Goal: Task Accomplishment & Management: Manage account settings

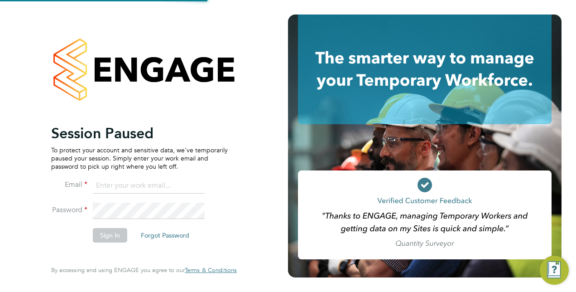
type input "pablo.afzal@vistry.co.uk"
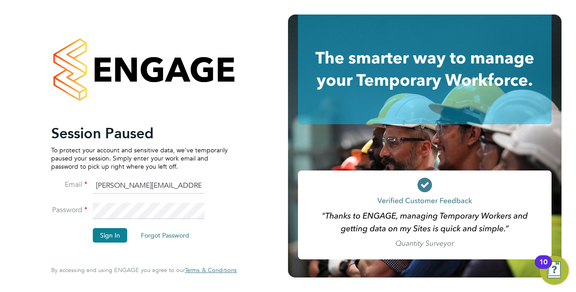
click at [425, 0] on html "Session Paused To protect your account and sensitive data, we've temporarily pa…" at bounding box center [288, 146] width 576 height 292
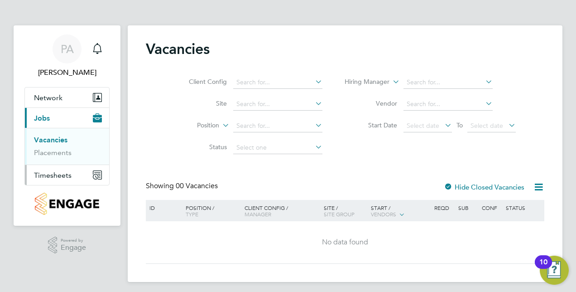
click at [74, 175] on button "Timesheets" at bounding box center [67, 175] width 84 height 20
click at [54, 160] on link "Timesheets" at bounding box center [53, 160] width 38 height 9
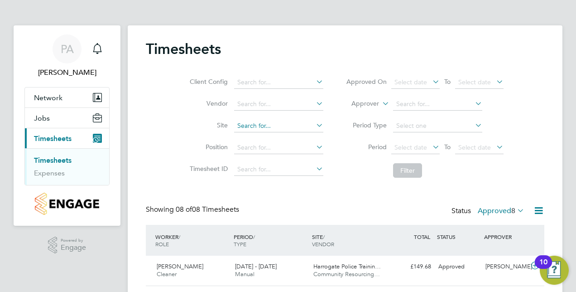
click at [275, 128] on input at bounding box center [278, 126] width 89 height 13
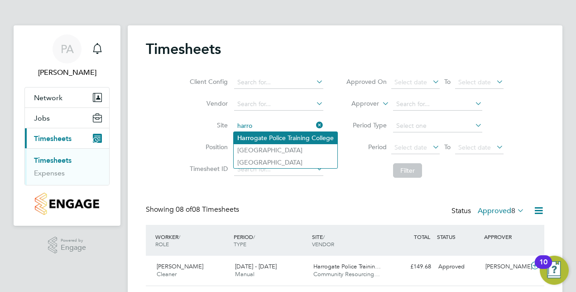
click at [270, 133] on li "Harro gate Police Training College" at bounding box center [286, 138] width 104 height 12
type input "Harrogate Police Training College"
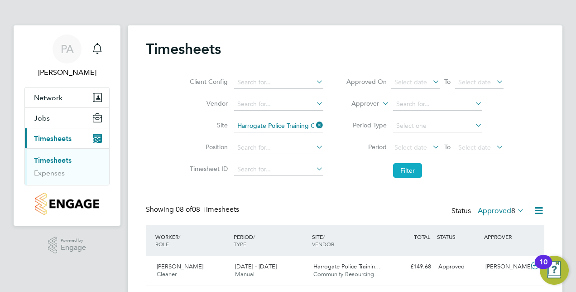
click at [414, 170] on button "Filter" at bounding box center [407, 170] width 29 height 14
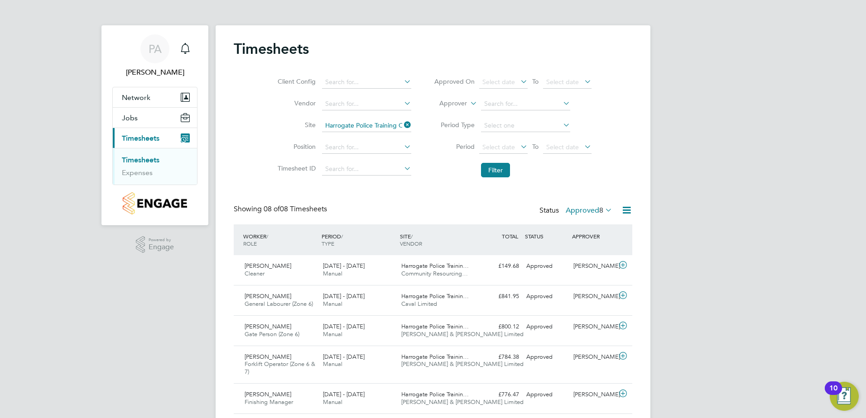
click at [135, 142] on span "Timesheets" at bounding box center [141, 138] width 38 height 9
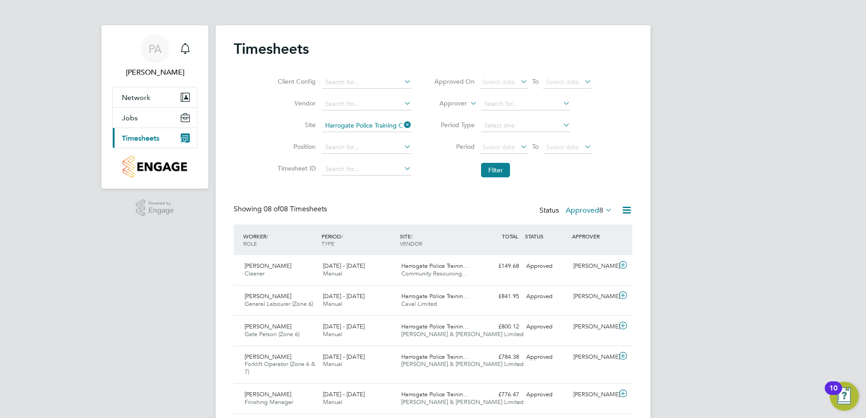
click at [143, 172] on img "Main navigation" at bounding box center [155, 167] width 64 height 22
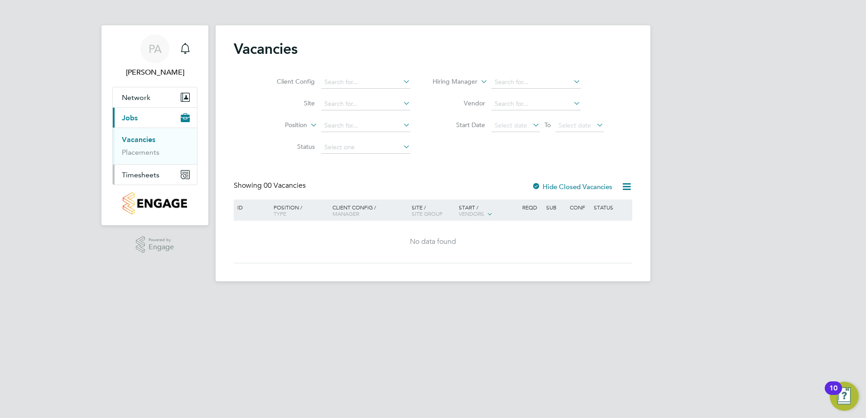
click at [146, 176] on span "Timesheets" at bounding box center [141, 175] width 38 height 9
click at [145, 170] on link "Expenses" at bounding box center [137, 172] width 31 height 9
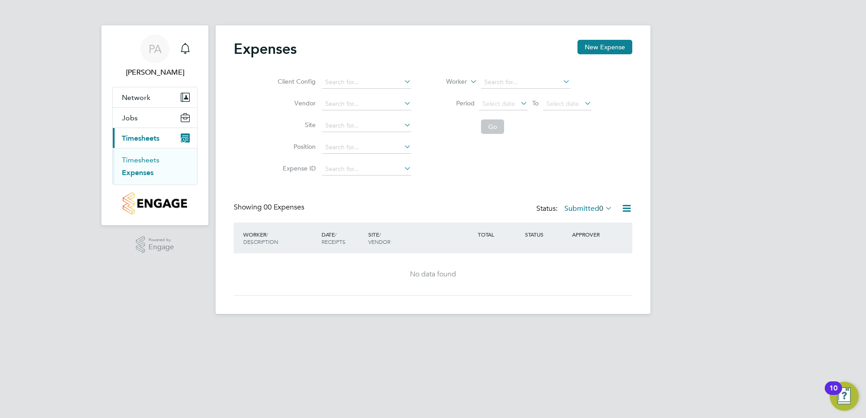
click at [145, 161] on link "Timesheets" at bounding box center [141, 160] width 38 height 9
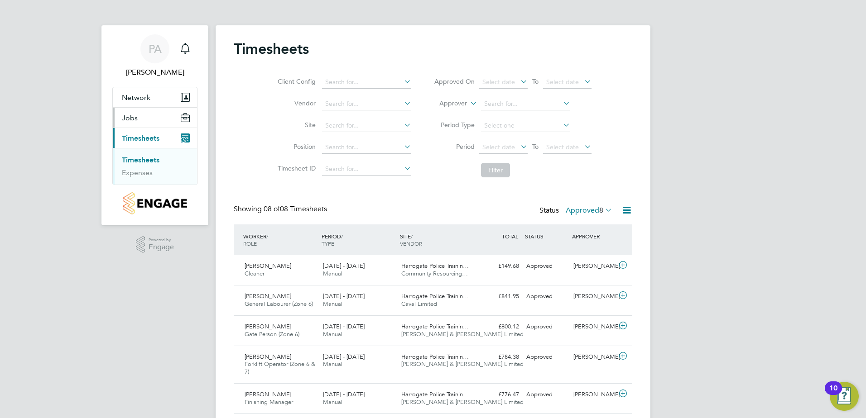
click at [138, 117] on button "Jobs" at bounding box center [155, 118] width 84 height 20
click at [139, 154] on link "Placements" at bounding box center [141, 152] width 38 height 9
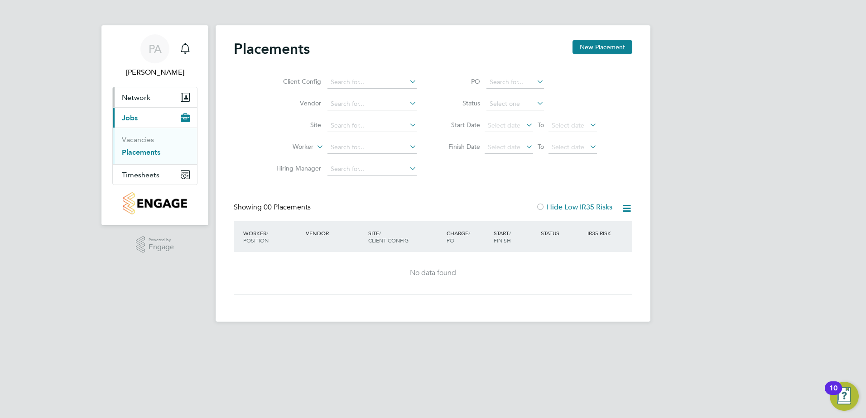
click at [148, 97] on span "Network" at bounding box center [136, 97] width 29 height 9
click at [148, 120] on link "Team Members" at bounding box center [147, 119] width 51 height 9
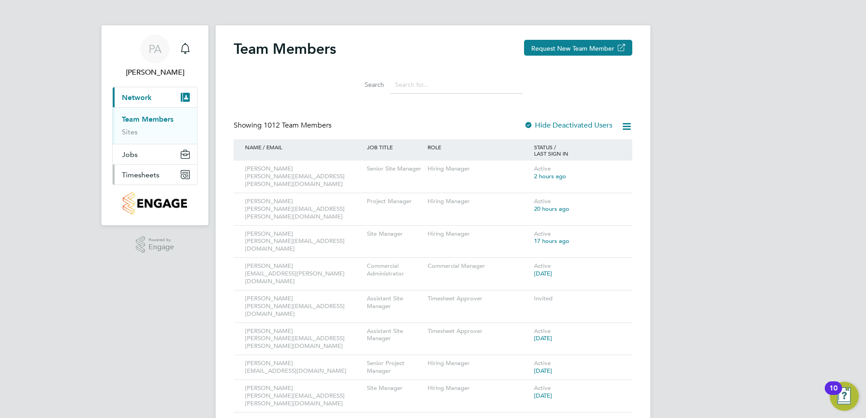
click at [138, 174] on span "Timesheets" at bounding box center [141, 175] width 38 height 9
click at [145, 157] on link "Timesheets" at bounding box center [141, 160] width 38 height 9
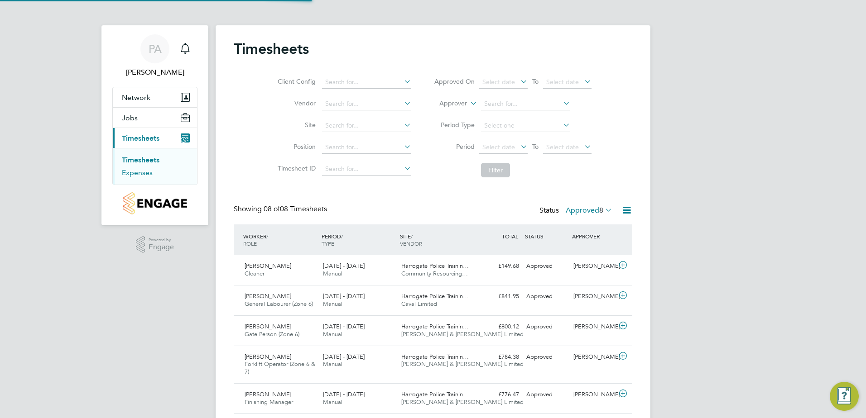
scroll to position [23, 79]
click at [371, 125] on input at bounding box center [366, 126] width 89 height 13
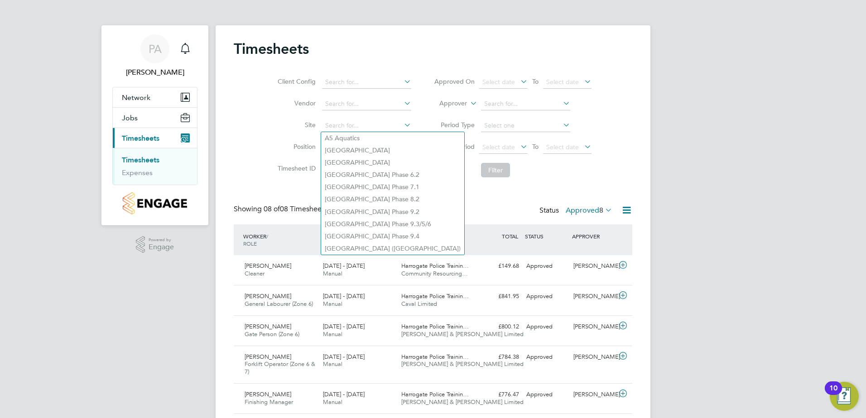
click at [263, 179] on li "Timesheet ID" at bounding box center [342, 169] width 159 height 22
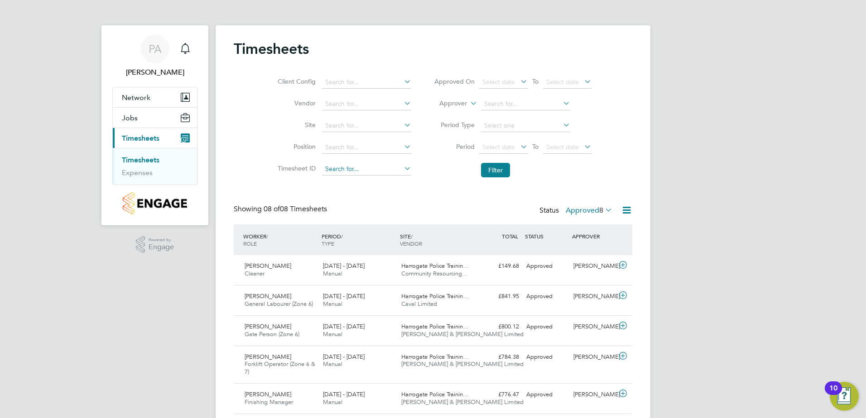
click at [345, 174] on input at bounding box center [366, 169] width 89 height 13
click at [402, 167] on icon at bounding box center [402, 168] width 0 height 13
drag, startPoint x: 451, startPoint y: 176, endPoint x: 450, endPoint y: 182, distance: 6.0
click at [452, 176] on li "Filter" at bounding box center [512, 170] width 180 height 24
click at [417, 291] on span "Caval Limited" at bounding box center [419, 304] width 36 height 8
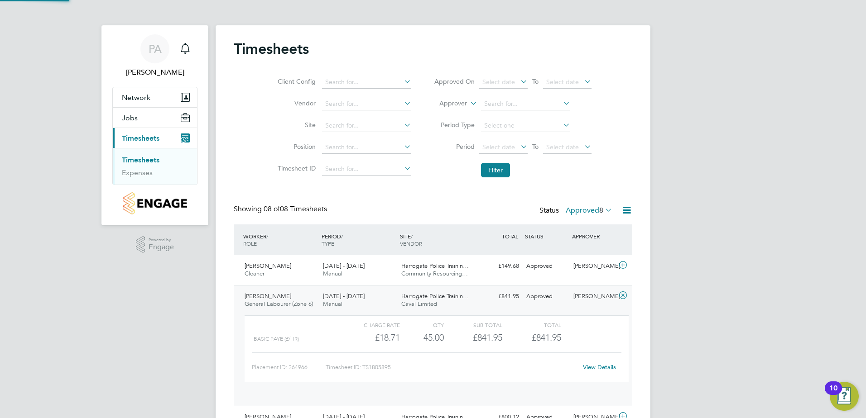
scroll to position [15, 88]
click at [417, 291] on span "Caval Limited" at bounding box center [419, 304] width 36 height 8
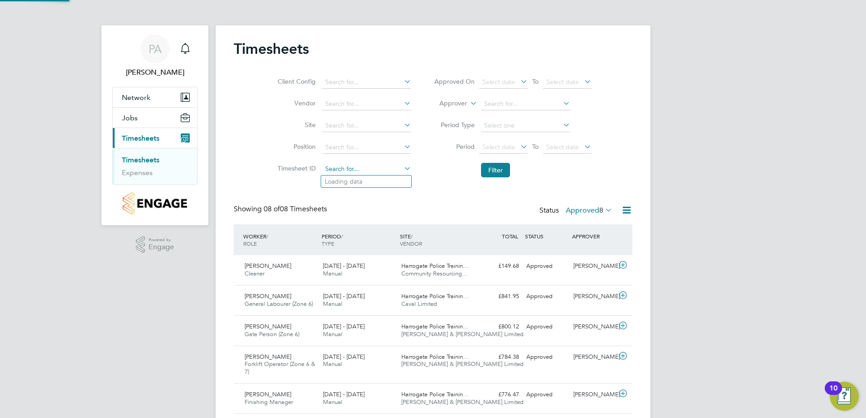
click at [367, 168] on input at bounding box center [366, 169] width 89 height 13
click at [401, 171] on input at bounding box center [366, 169] width 89 height 13
click at [402, 171] on icon at bounding box center [402, 168] width 0 height 13
click at [402, 125] on icon at bounding box center [402, 125] width 0 height 13
click at [395, 138] on li "Harr ogate Police Training College" at bounding box center [395, 138] width 148 height 12
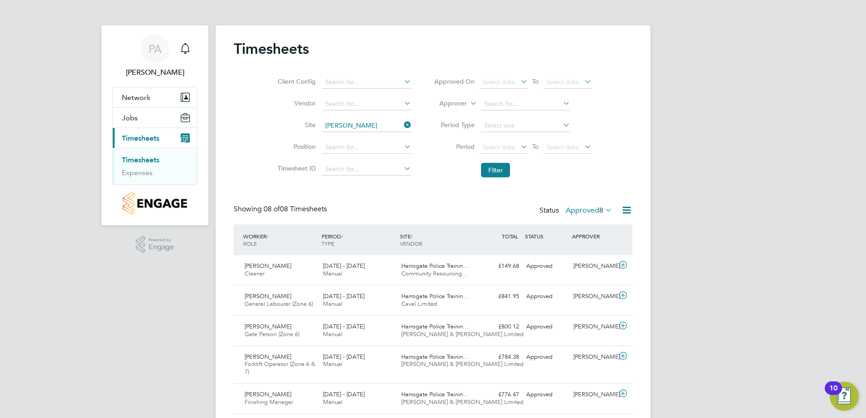
type input "Harrogate Police Training College"
click at [502, 170] on button "Filter" at bounding box center [495, 170] width 29 height 14
click at [518, 81] on icon at bounding box center [518, 81] width 0 height 13
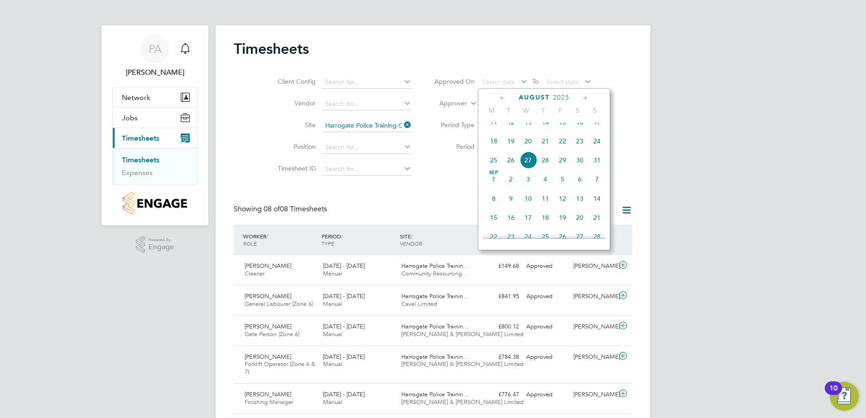
click at [518, 81] on icon at bounding box center [518, 81] width 0 height 13
click at [575, 70] on div "Client Config Vendor Site Harrogate Police Training College Position Timesheet …" at bounding box center [433, 124] width 398 height 115
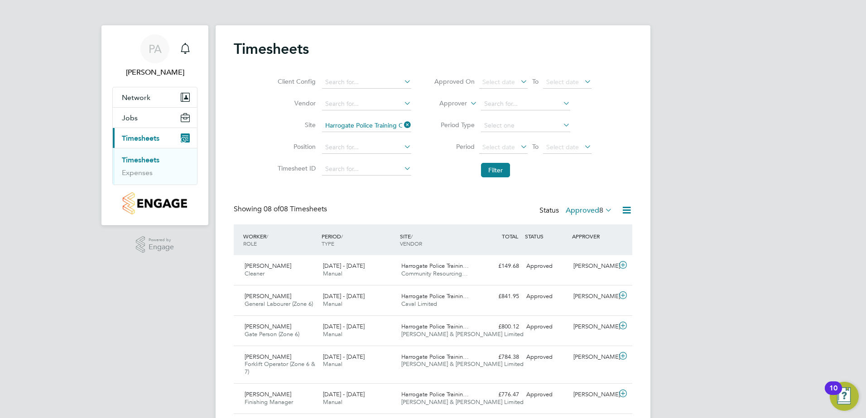
click at [468, 103] on icon at bounding box center [468, 101] width 0 height 8
click at [463, 113] on li "Worker" at bounding box center [444, 114] width 45 height 12
click at [491, 163] on li "Filter" at bounding box center [512, 170] width 180 height 24
click at [494, 174] on button "Filter" at bounding box center [495, 170] width 29 height 14
click at [468, 105] on icon at bounding box center [468, 101] width 0 height 8
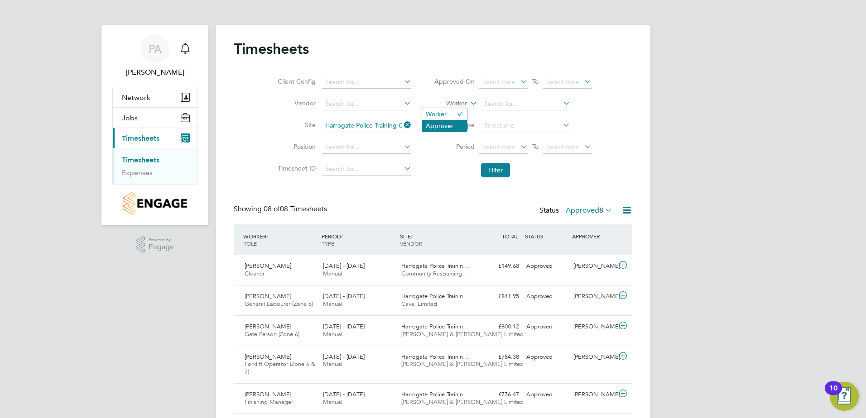
click at [461, 124] on li "Approver" at bounding box center [444, 126] width 45 height 12
click at [506, 182] on div "Timesheets Client Config Vendor Site Harrogate Police Training College Position…" at bounding box center [433, 276] width 398 height 473
click at [503, 177] on button "Filter" at bounding box center [495, 170] width 29 height 14
click at [575, 211] on label "Approved 8" at bounding box center [588, 210] width 47 height 9
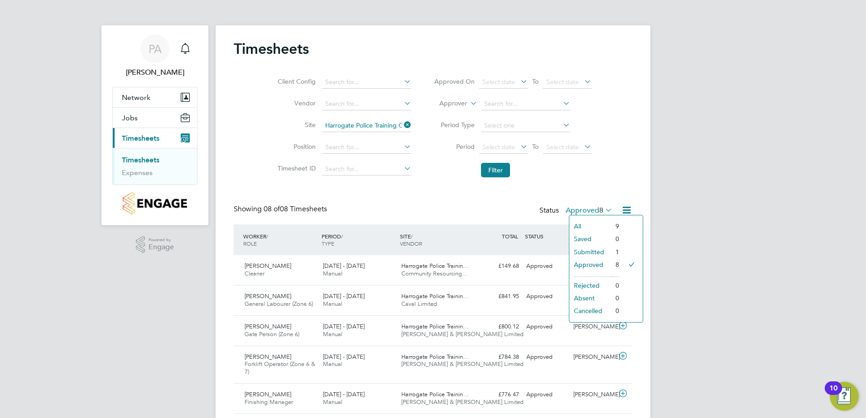
click at [575, 225] on li "All" at bounding box center [590, 226] width 42 height 13
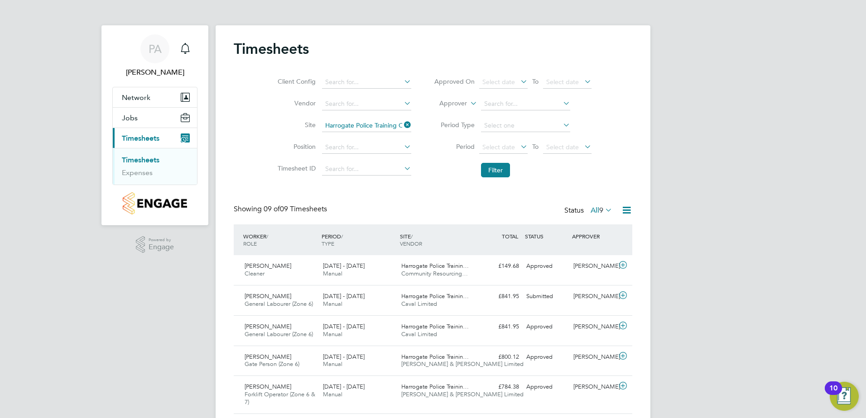
click at [575, 216] on div "Status All 9" at bounding box center [589, 211] width 50 height 13
click at [575, 214] on label "All 9" at bounding box center [601, 210] width 22 height 9
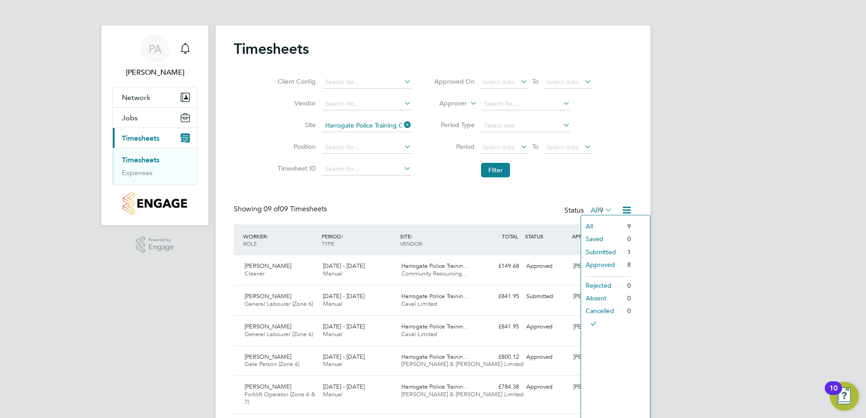
click at [575, 251] on li "Submitted" at bounding box center [602, 252] width 42 height 13
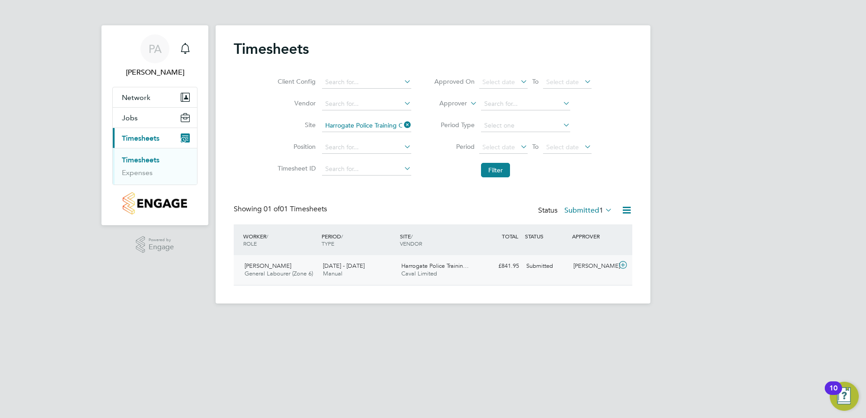
click at [292, 271] on span "General Labourer (Zone 6)" at bounding box center [278, 274] width 68 height 8
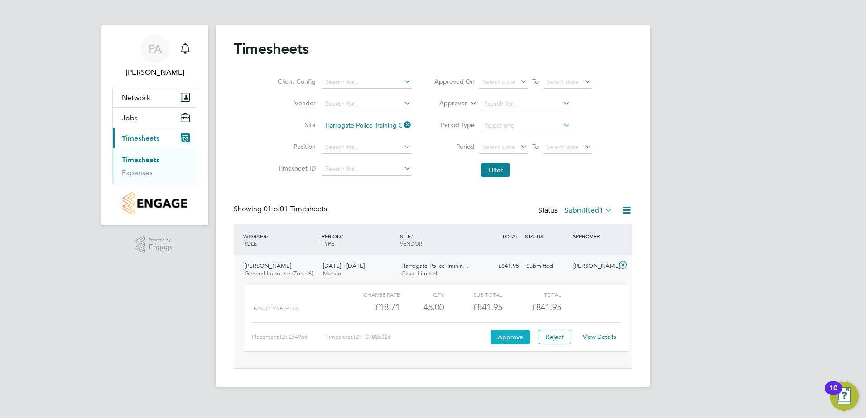
click at [512, 291] on button "Approve" at bounding box center [510, 337] width 40 height 14
click at [487, 164] on button "Filter" at bounding box center [495, 170] width 29 height 14
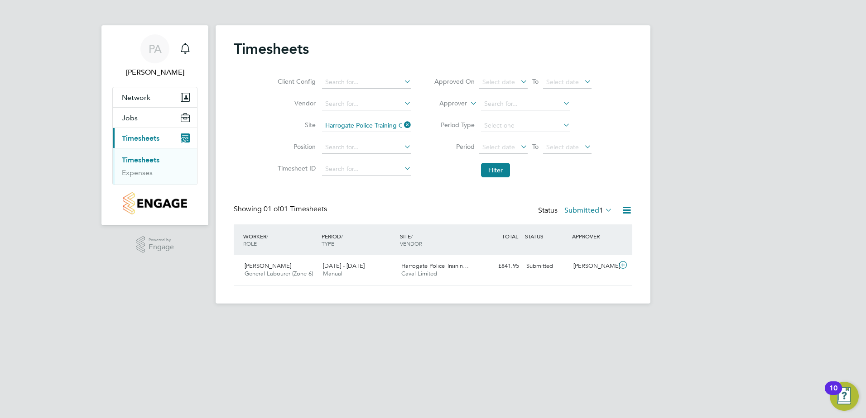
click at [575, 207] on label "Submitted 1" at bounding box center [588, 210] width 48 height 9
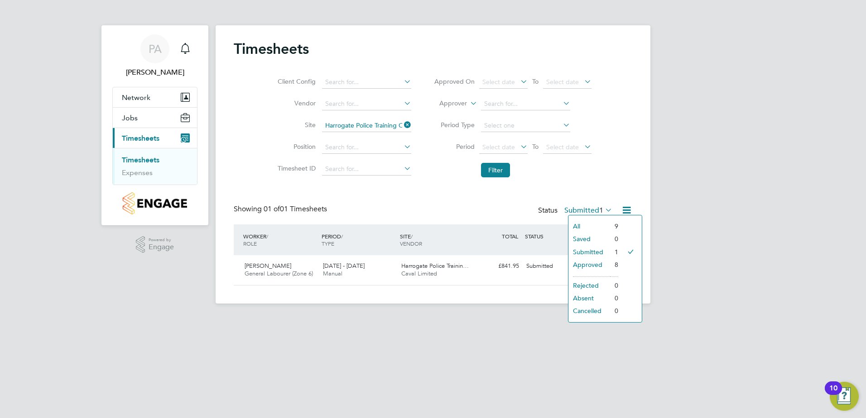
click at [575, 187] on div "Timesheets Client Config Vendor Site Harrogate Police Training College Position…" at bounding box center [433, 163] width 398 height 246
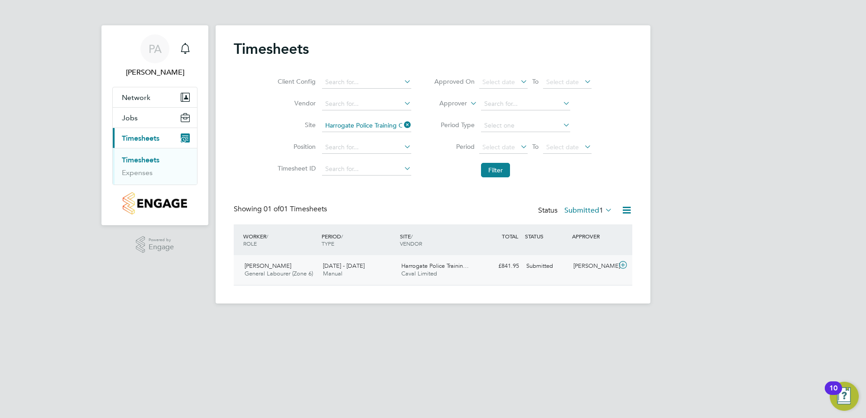
click at [549, 264] on div "Submitted" at bounding box center [545, 266] width 47 height 15
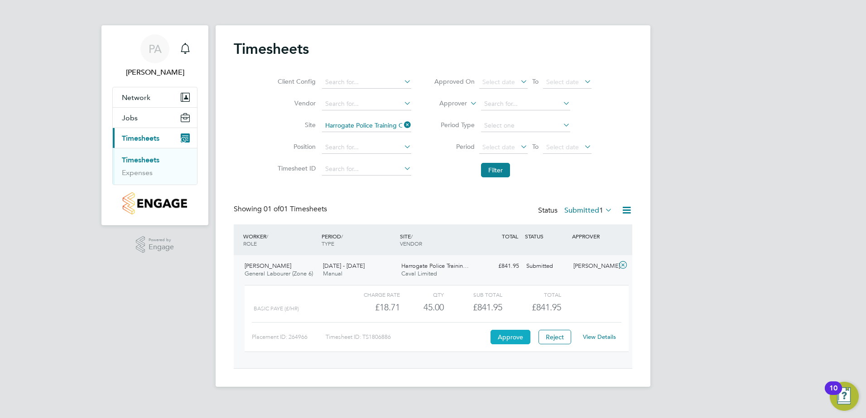
click at [510, 291] on button "Approve" at bounding box center [510, 337] width 40 height 14
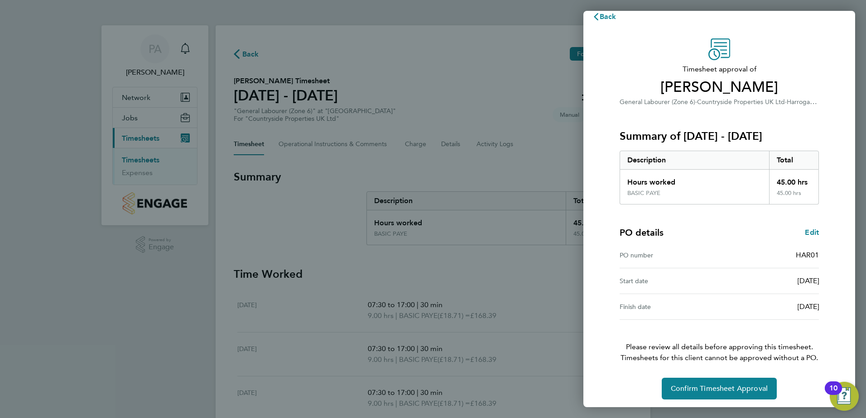
scroll to position [15, 0]
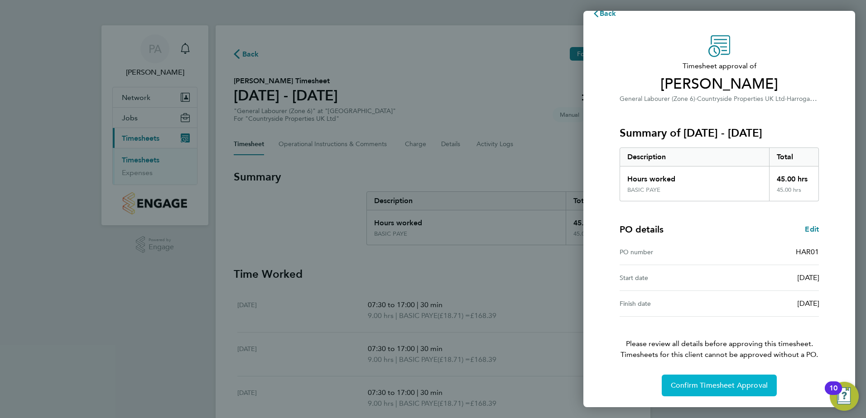
click at [718, 383] on span "Confirm Timesheet Approval" at bounding box center [718, 385] width 97 height 9
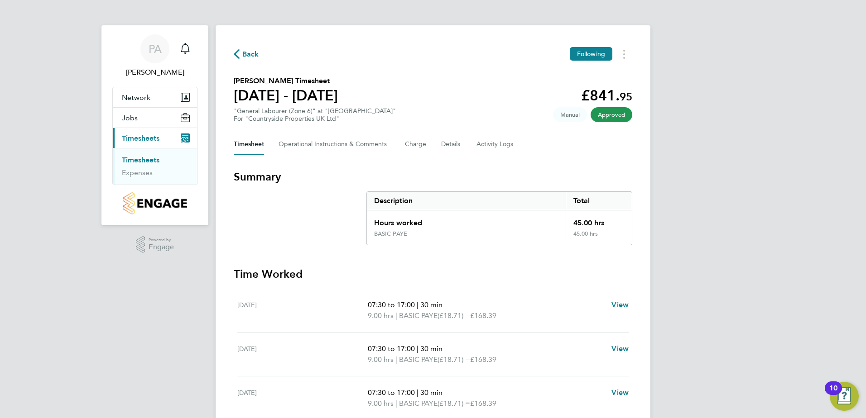
click at [612, 119] on span "Approved" at bounding box center [611, 114] width 42 height 15
click at [611, 115] on span "Approved" at bounding box center [611, 114] width 42 height 15
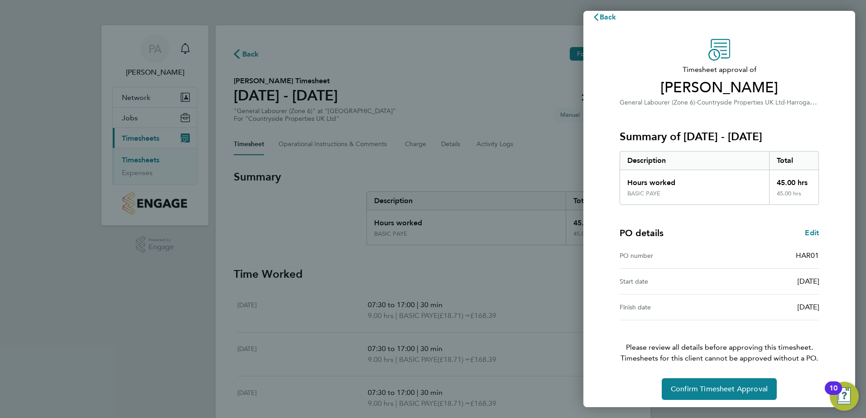
scroll to position [15, 0]
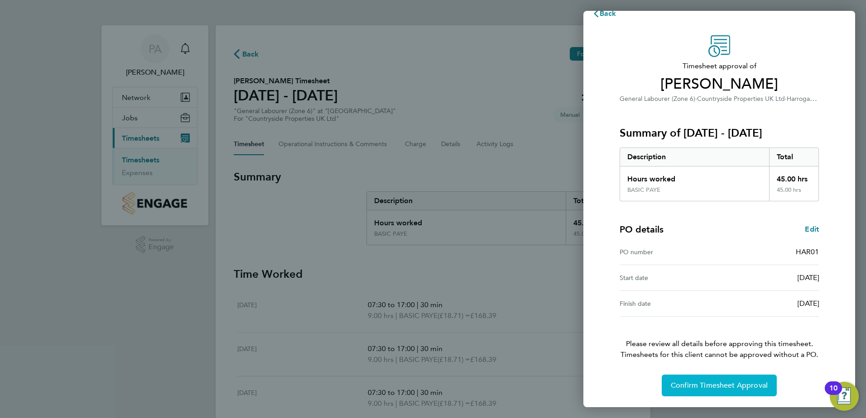
click at [727, 380] on button "Confirm Timesheet Approval" at bounding box center [718, 386] width 115 height 22
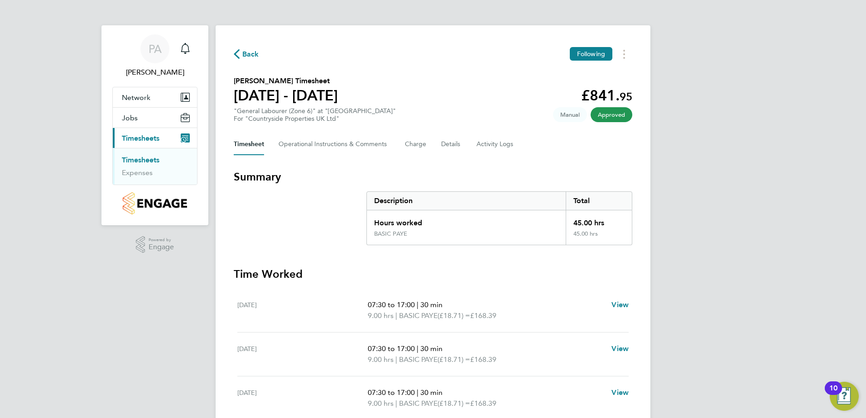
click at [612, 115] on span "Approved" at bounding box center [611, 114] width 42 height 15
click at [623, 171] on h3 "Summary" at bounding box center [433, 177] width 398 height 14
